Goal: Transaction & Acquisition: Purchase product/service

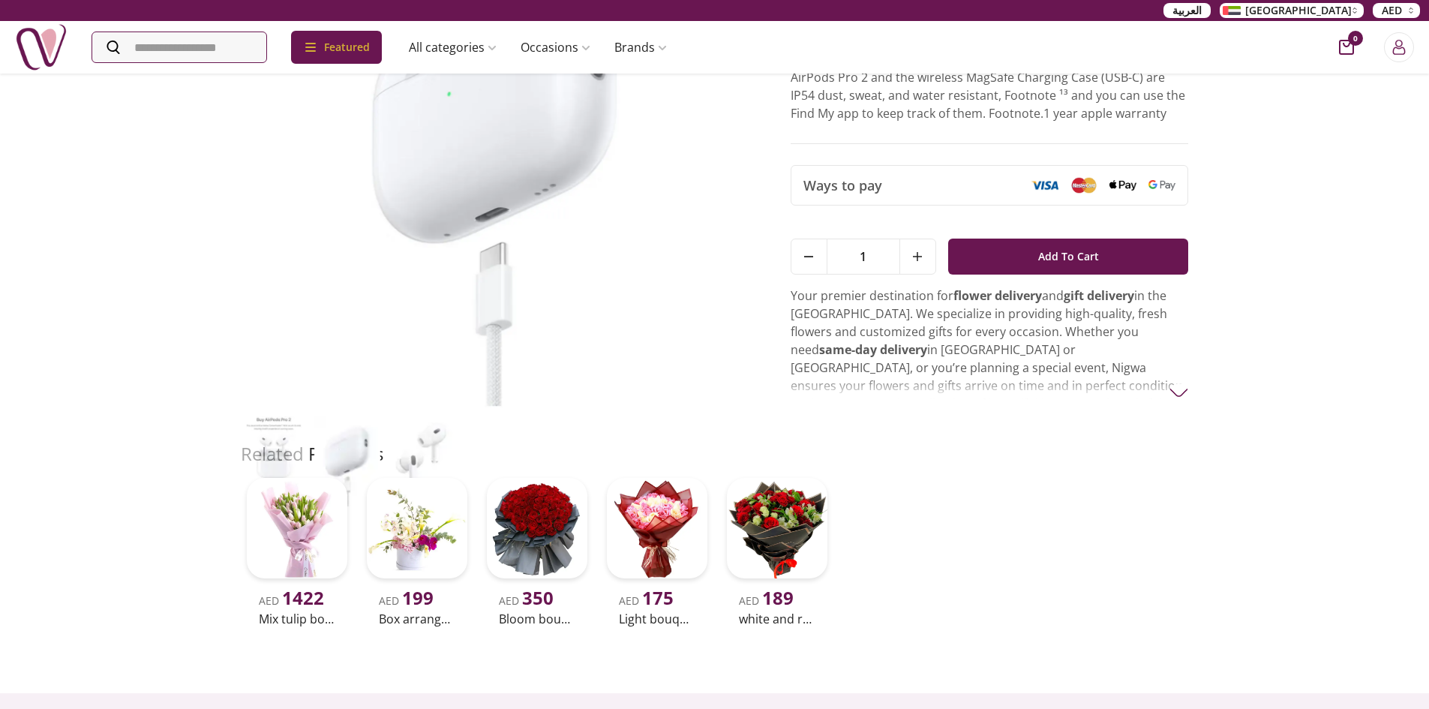
scroll to position [75, 0]
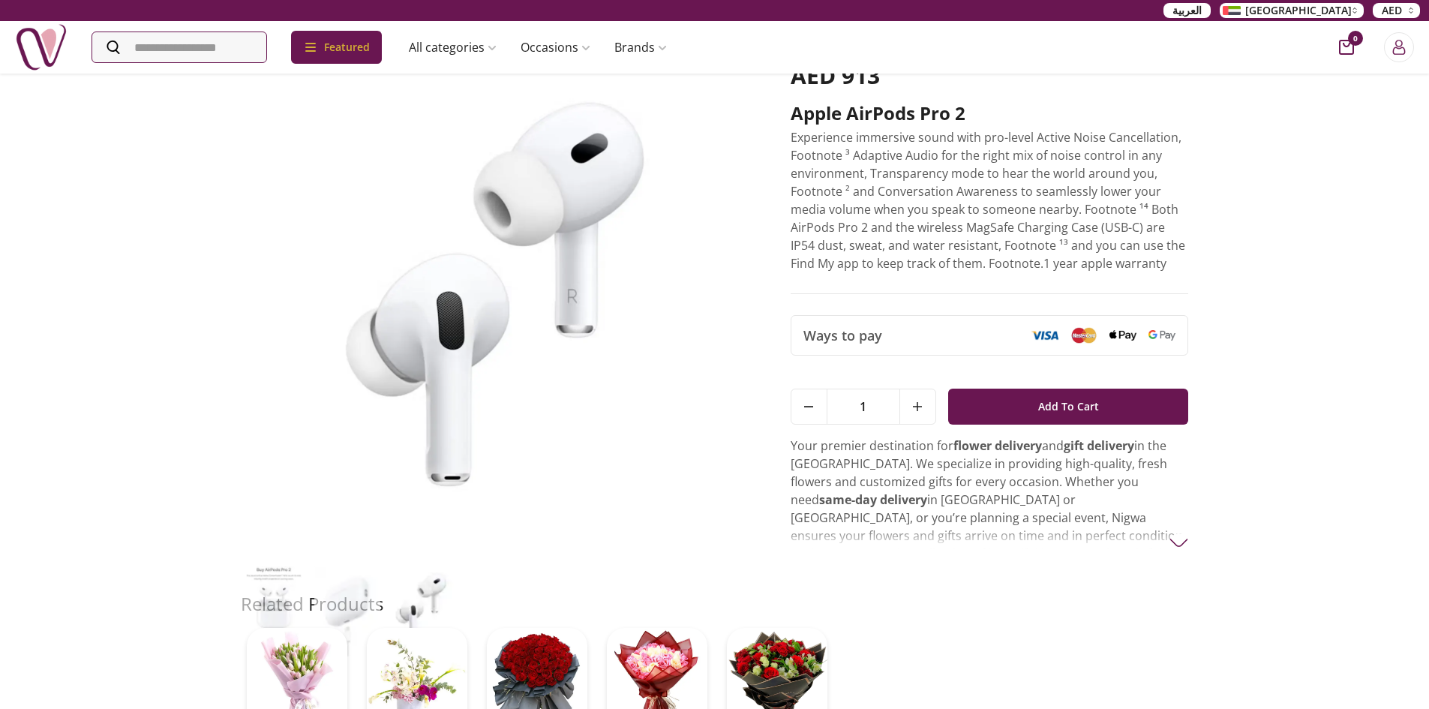
click at [1168, 550] on div "AED 913 Apple AirPods pro 2 Experience immersive sound with pro-level Active No…" at bounding box center [715, 316] width 948 height 551
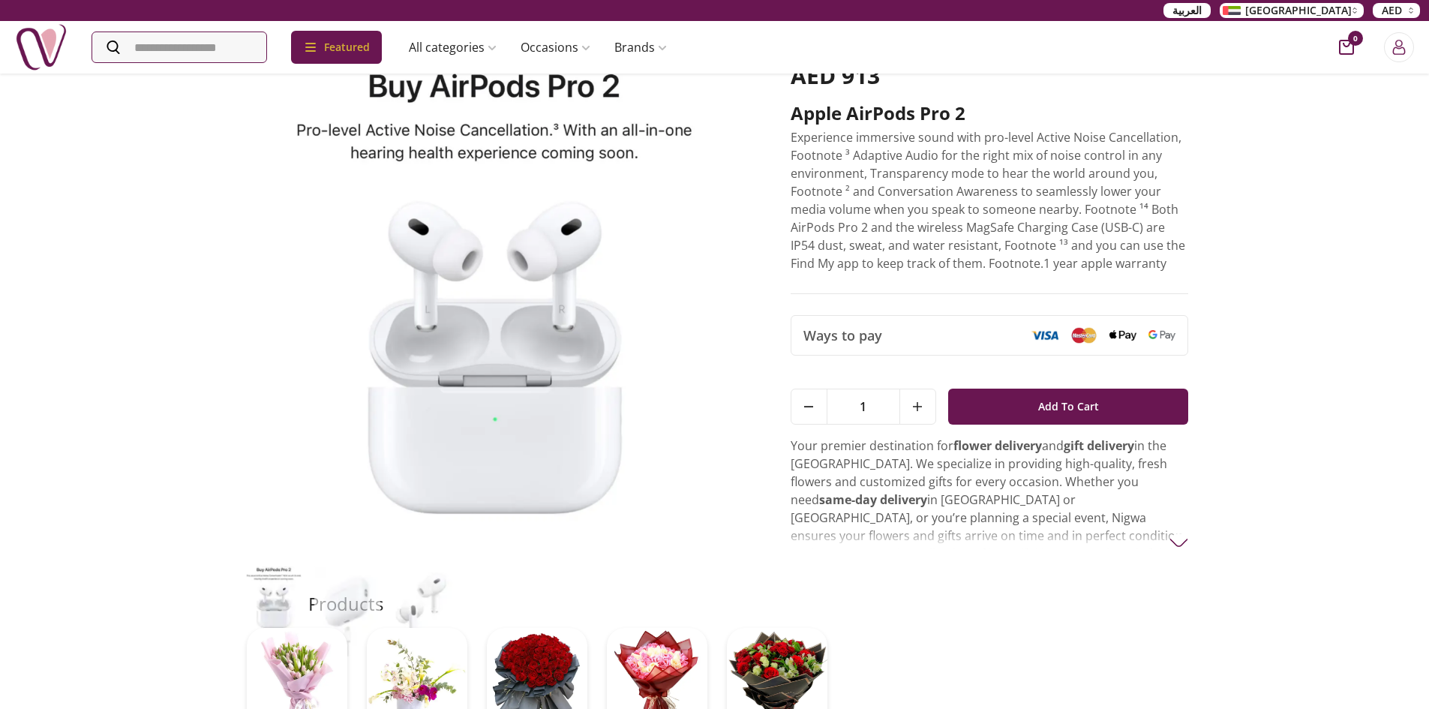
click at [1181, 538] on img at bounding box center [1179, 543] width 19 height 19
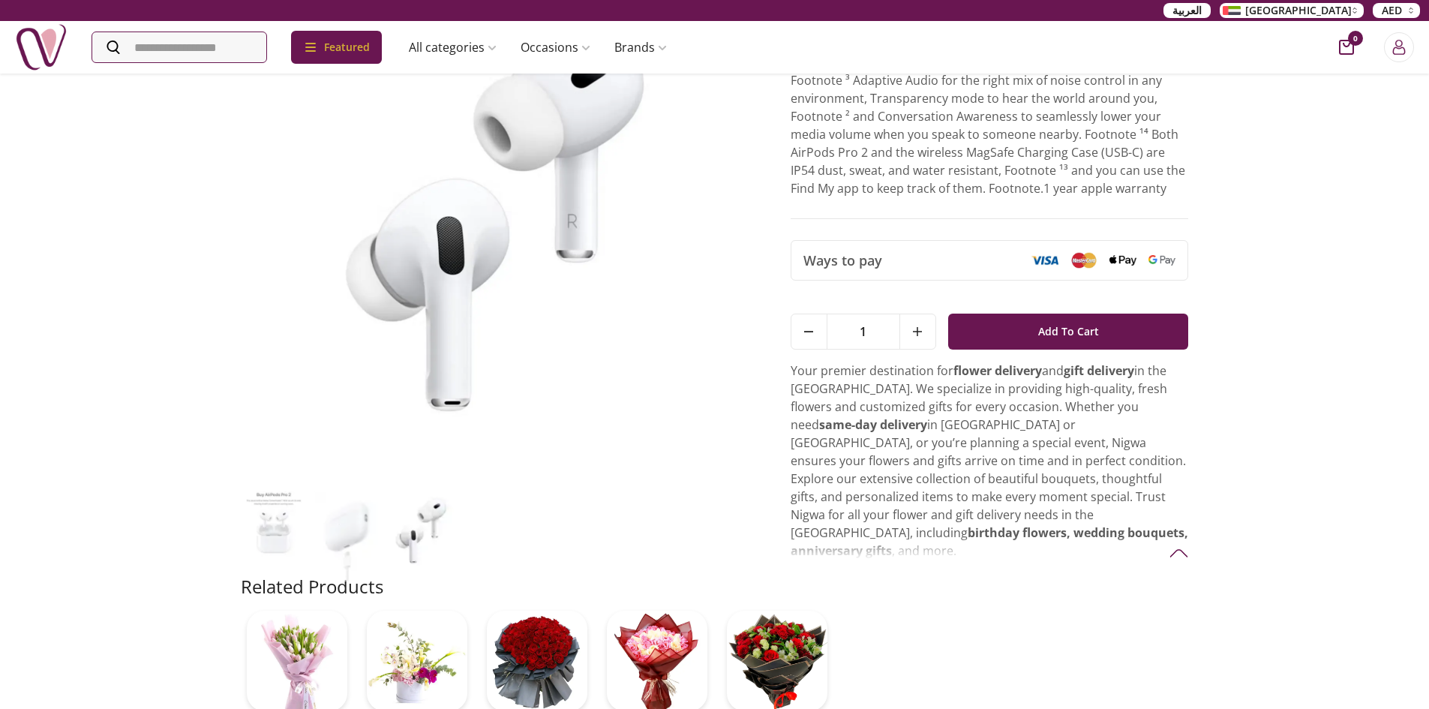
scroll to position [0, 0]
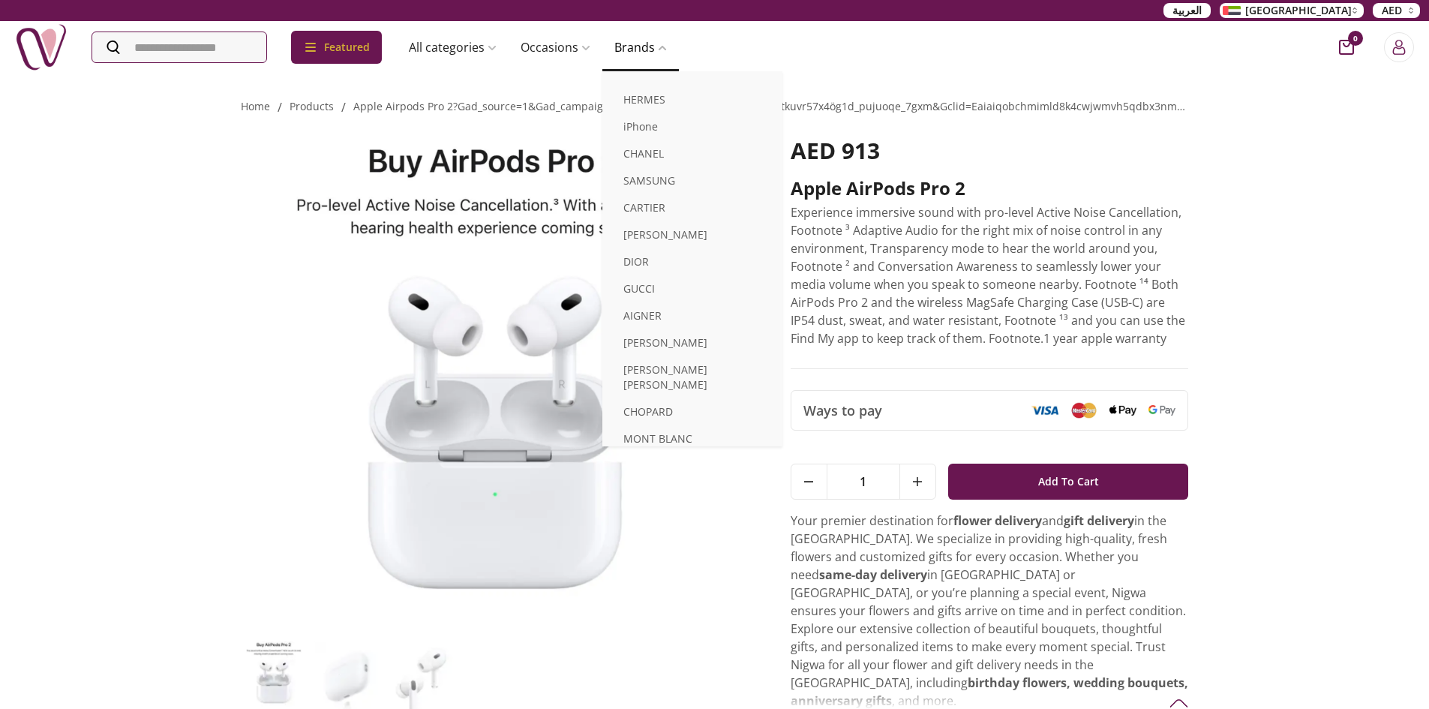
click at [667, 48] on span at bounding box center [661, 48] width 12 height 9
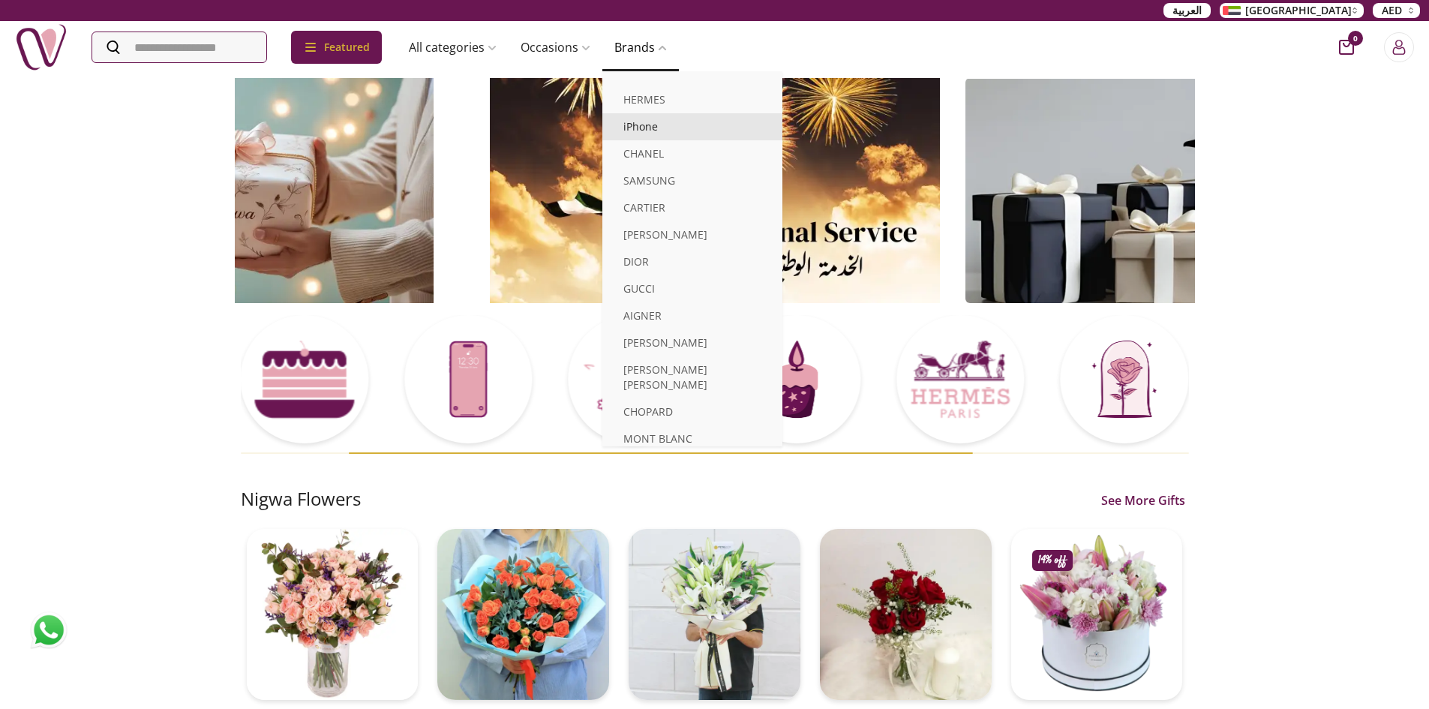
click at [669, 129] on link "iPhone" at bounding box center [693, 126] width 180 height 27
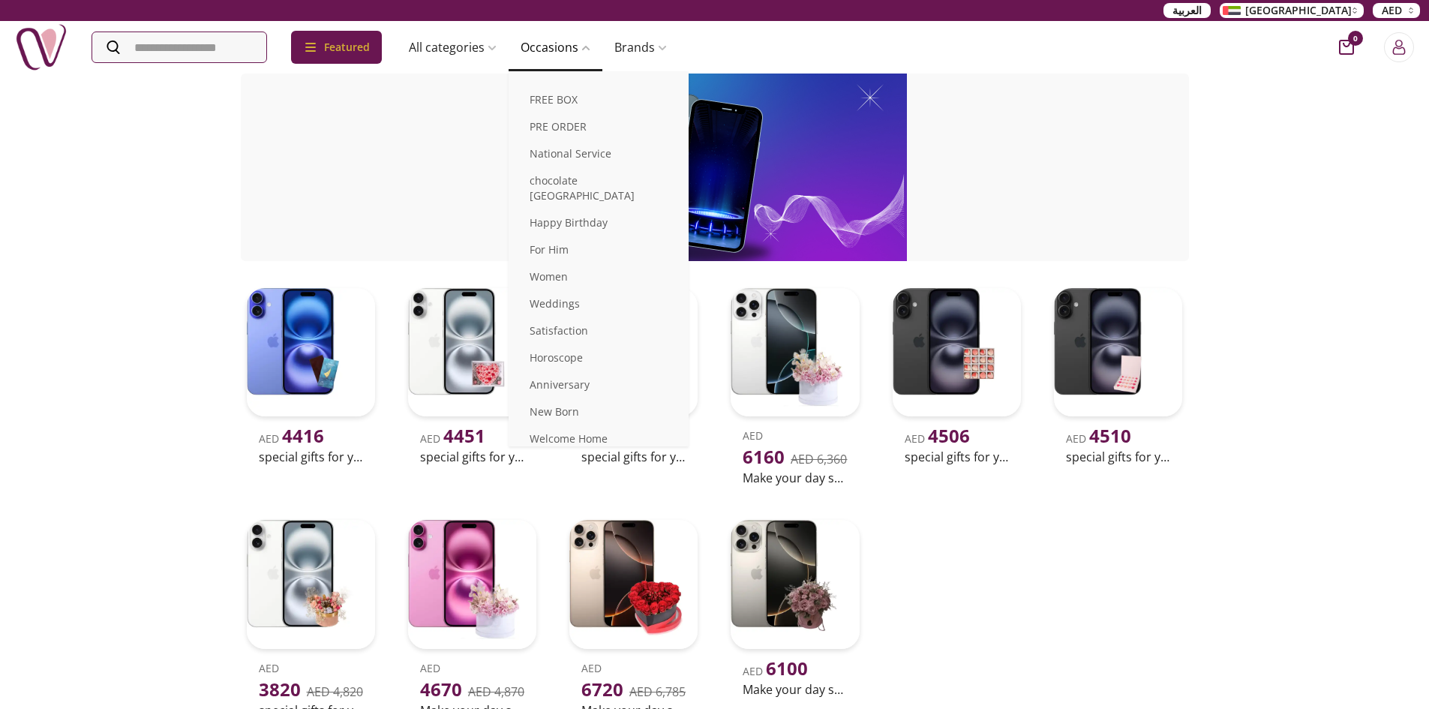
click at [546, 53] on link "Occasions" at bounding box center [556, 47] width 94 height 30
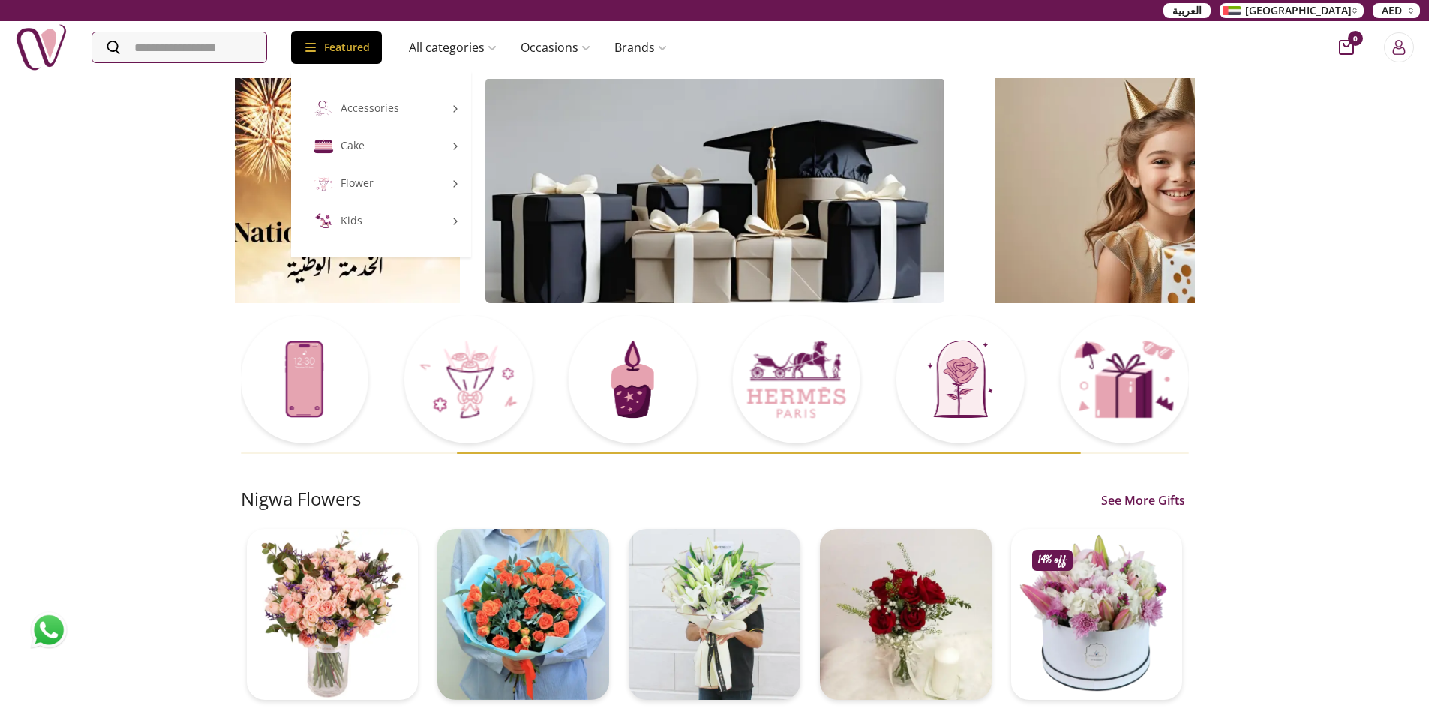
click at [374, 59] on div "Featured" at bounding box center [336, 47] width 91 height 33
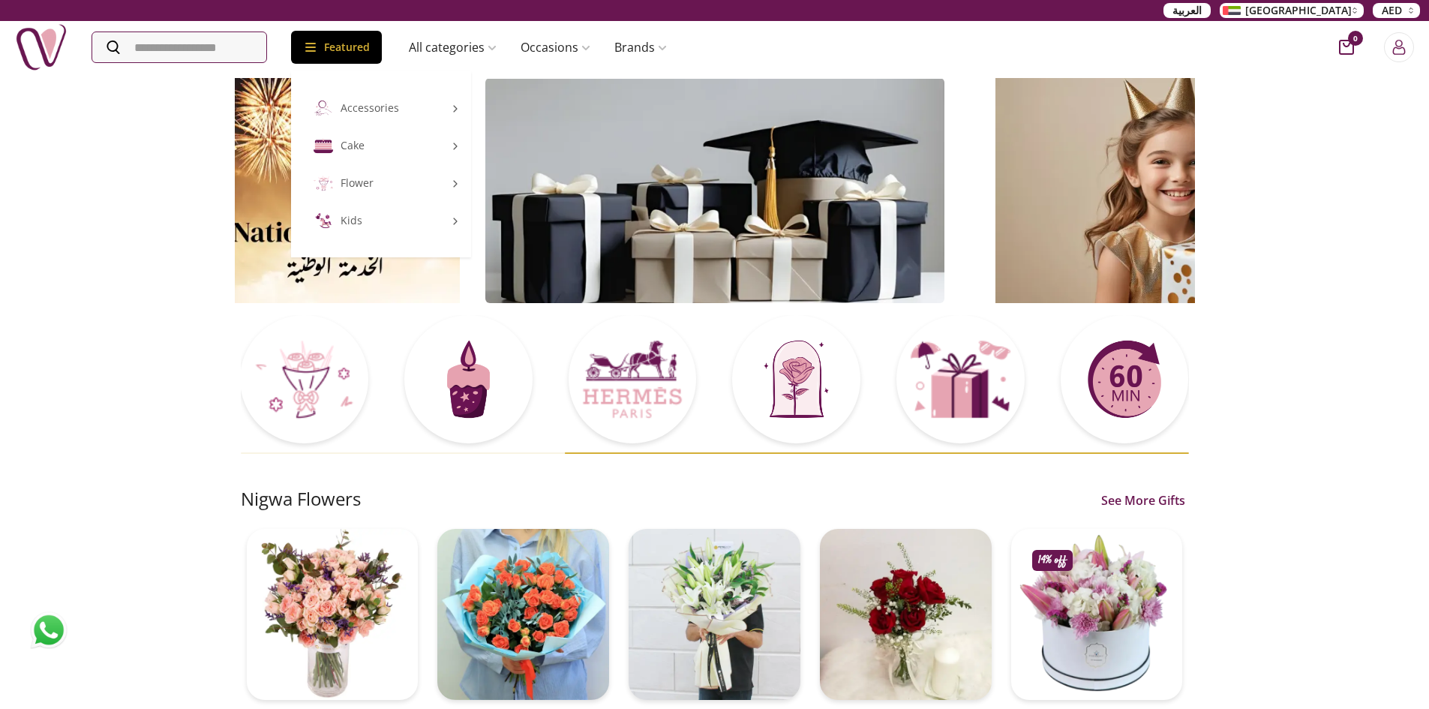
click at [316, 43] on icon at bounding box center [310, 47] width 11 height 9
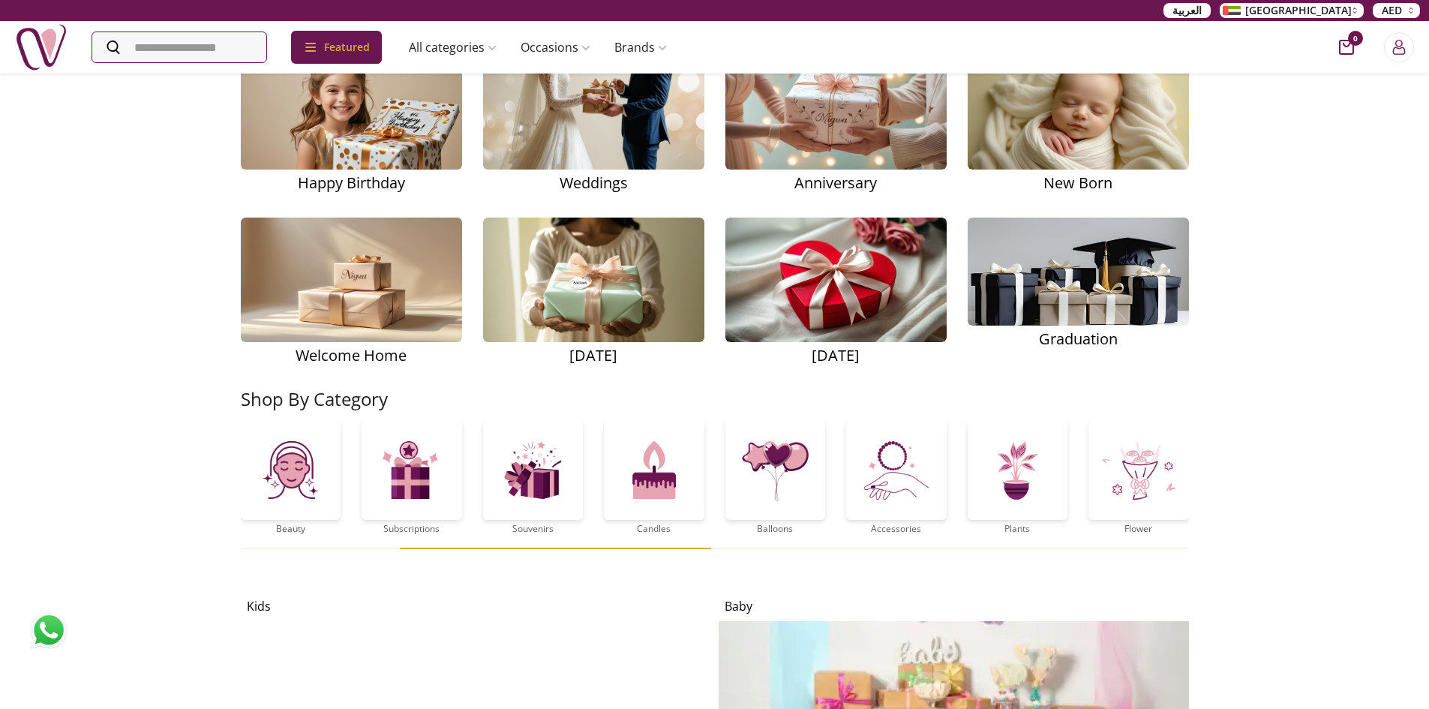
scroll to position [2326, 0]
